Goal: Check status

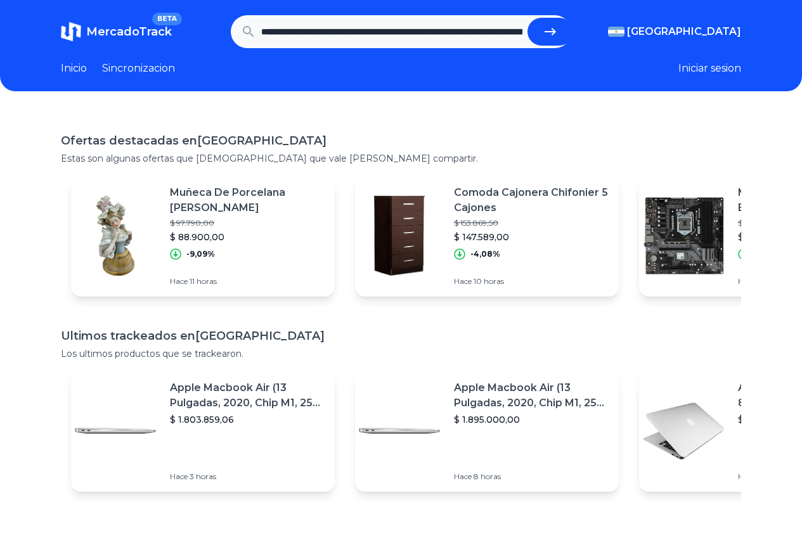
click at [559, 22] on button "submit" at bounding box center [551, 32] width 46 height 28
type input "**********"
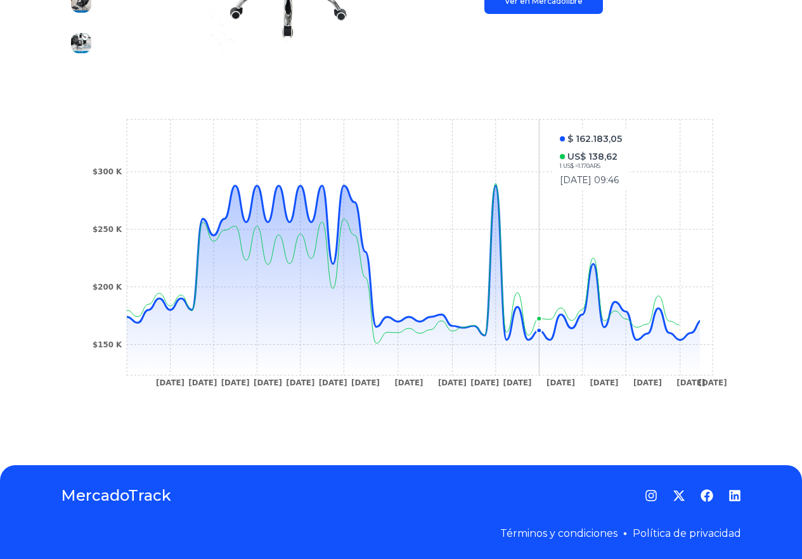
scroll to position [373, 0]
